Goal: Task Accomplishment & Management: Manage account settings

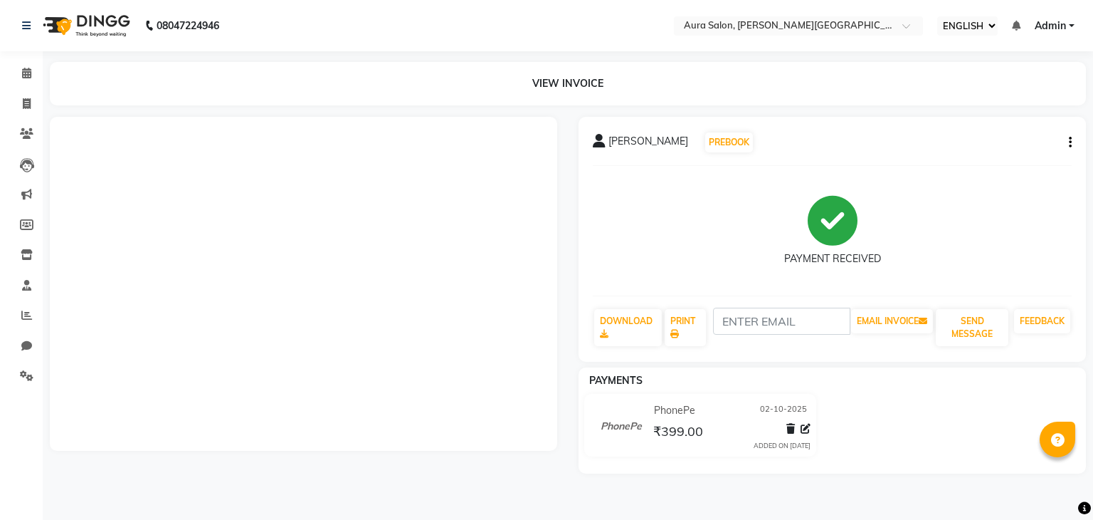
select select "ec"
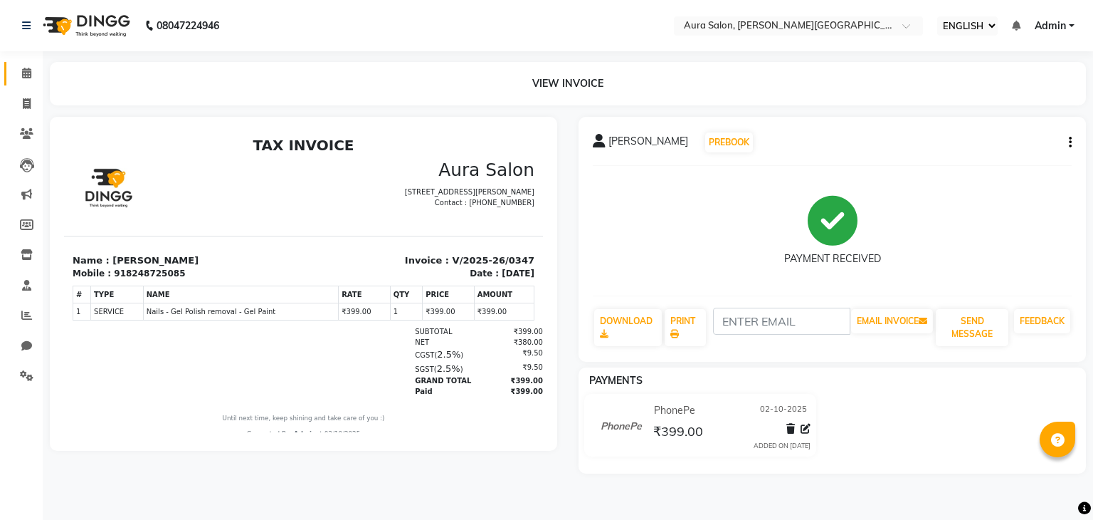
click at [19, 63] on link "CALENDAR" at bounding box center [21, 73] width 34 height 23
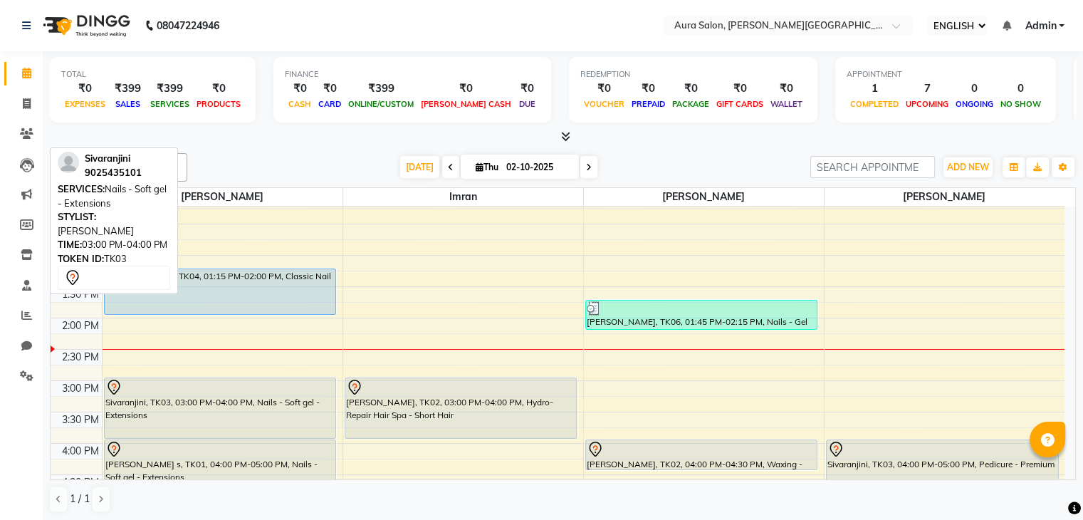
scroll to position [205, 0]
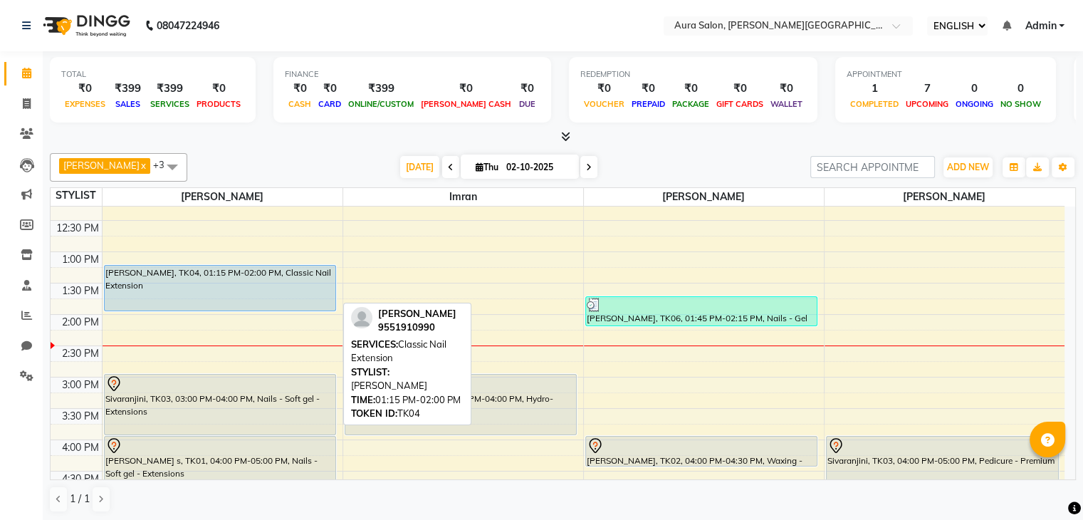
click at [184, 301] on div "[PERSON_NAME], TK04, 01:15 PM-02:00 PM, Classic Nail Extension" at bounding box center [220, 287] width 231 height 45
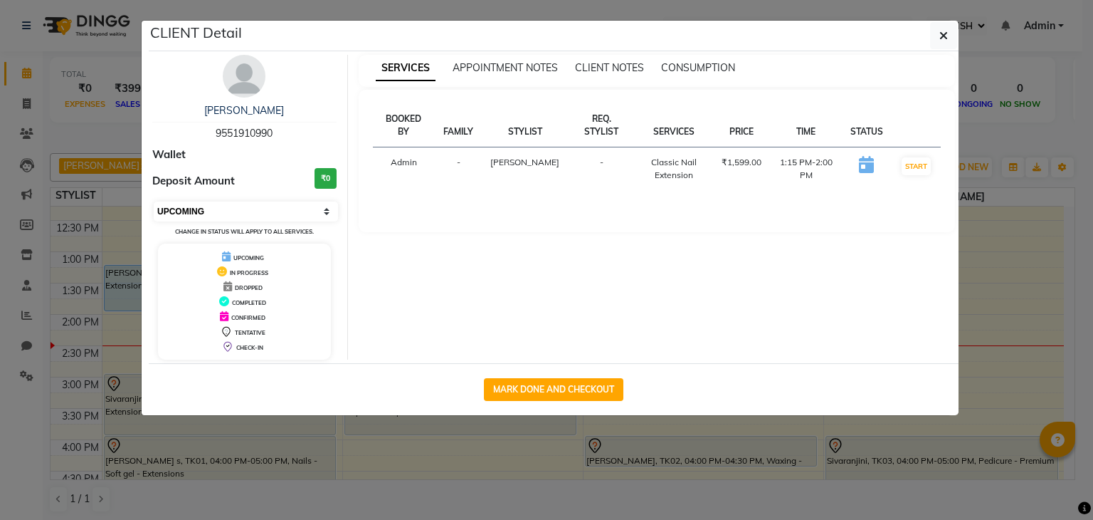
click at [236, 212] on select "SELECT IN SERVICE CONFIRMED TENTATIVE CHECK IN MARK DONE DROPPED UPCOMING" at bounding box center [246, 211] width 184 height 20
select select "2"
click at [154, 201] on select "SELECT IN SERVICE CONFIRMED TENTATIVE CHECK IN MARK DONE DROPPED UPCOMING" at bounding box center [246, 211] width 184 height 20
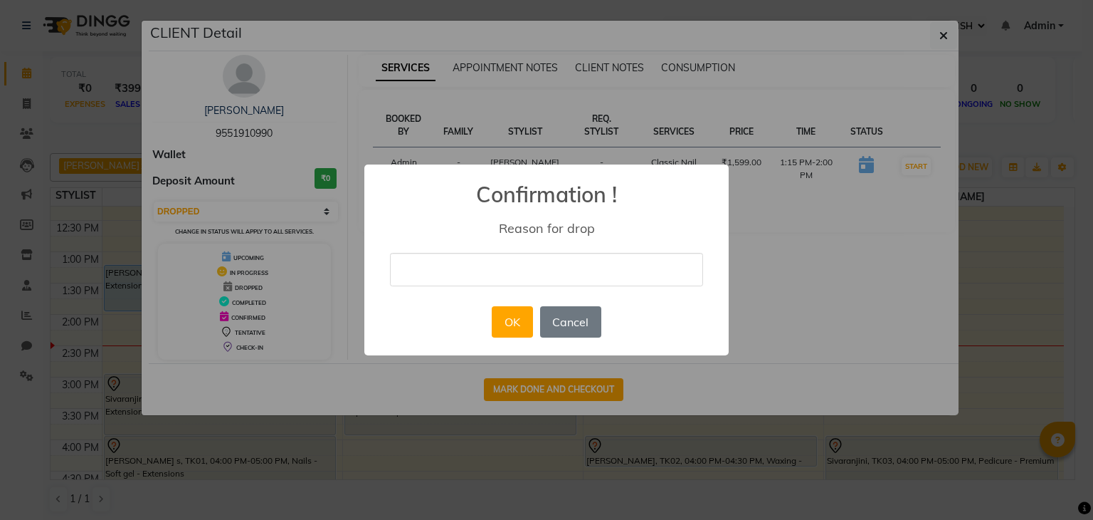
click at [514, 250] on div "× Confirmation ! Reason for drop OK No Cancel" at bounding box center [546, 259] width 364 height 191
click at [502, 273] on input "text" at bounding box center [546, 269] width 313 height 33
type input "not coming"
click at [512, 304] on div "OK No Cancel" at bounding box center [546, 322] width 116 height 38
click at [512, 308] on button "OK" at bounding box center [512, 321] width 41 height 31
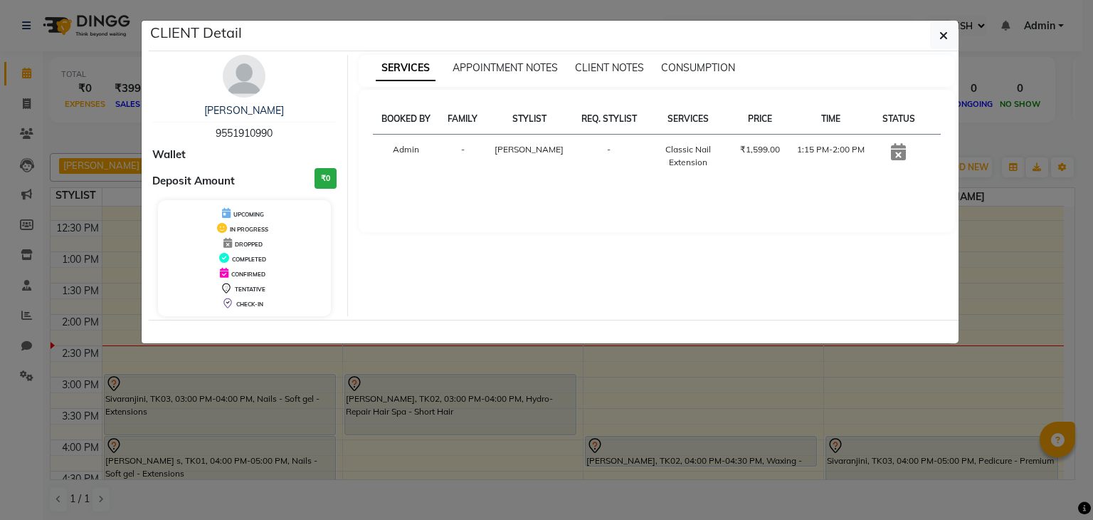
click at [462, 444] on ngb-modal-window "CLIENT Detail [PERSON_NAME] 9551910990 Wallet Deposit Amount ₹0 UPCOMING IN PRO…" at bounding box center [546, 260] width 1093 height 520
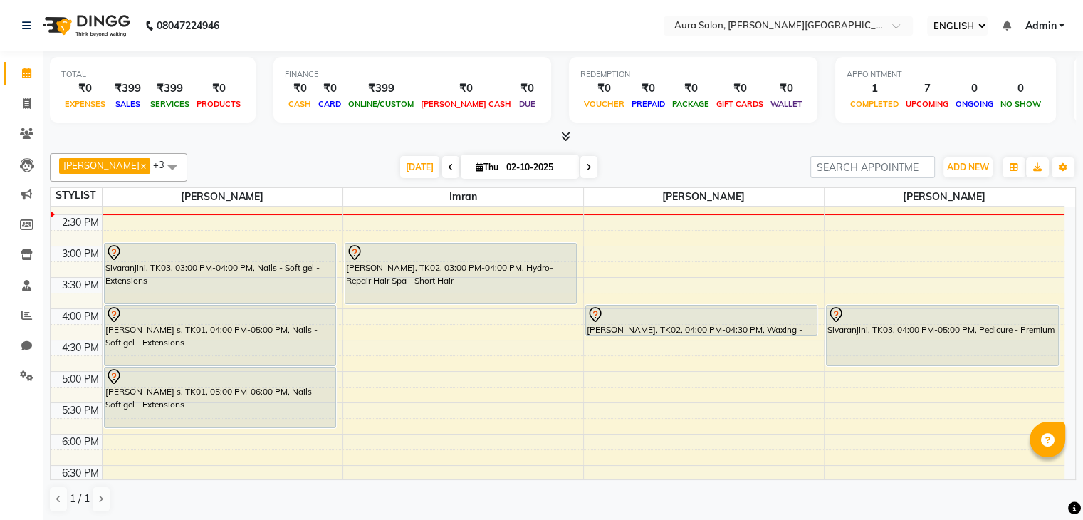
scroll to position [350, 0]
